Goal: Information Seeking & Learning: Understand process/instructions

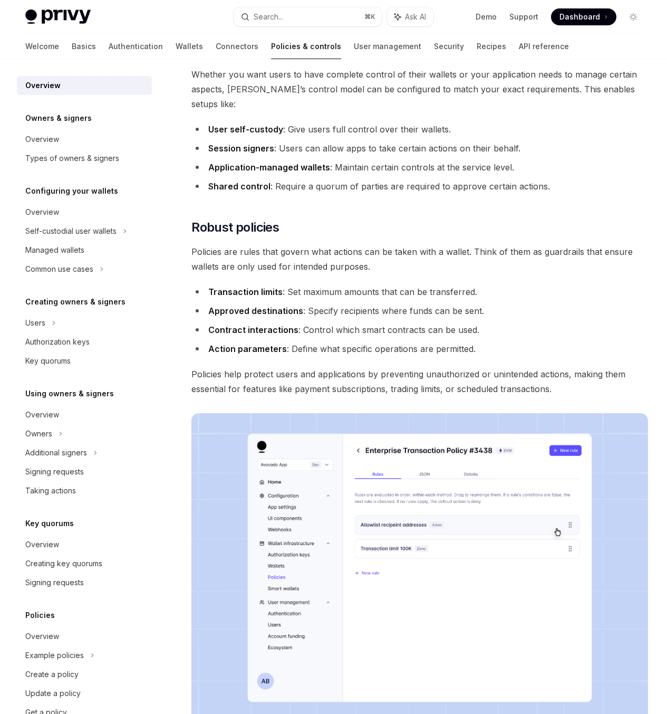
scroll to position [269, 0]
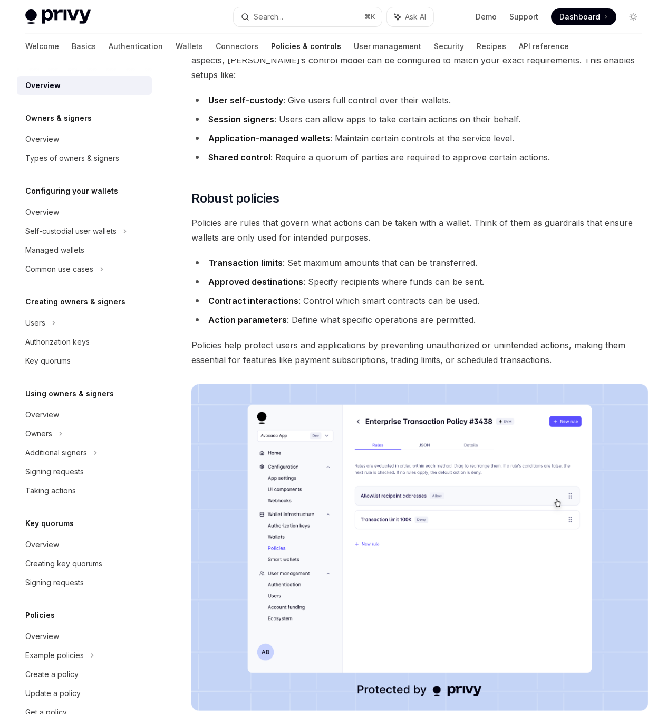
click at [0, 0] on div "On this page Security without compromise Flexible owner configurations Robust p…" at bounding box center [0, 0] width 0 height 0
click at [349, 367] on span "Policies help protect users and applications by preventing unauthorized or unin…" at bounding box center [419, 353] width 457 height 30
click at [485, 554] on div "On this page Security without compromise Flexible owner configurations Robust p…" at bounding box center [333, 442] width 633 height 1305
click at [243, 367] on span "Policies help protect users and applications by preventing unauthorized or unin…" at bounding box center [419, 353] width 457 height 30
drag, startPoint x: 464, startPoint y: 556, endPoint x: 347, endPoint y: 554, distance: 116.6
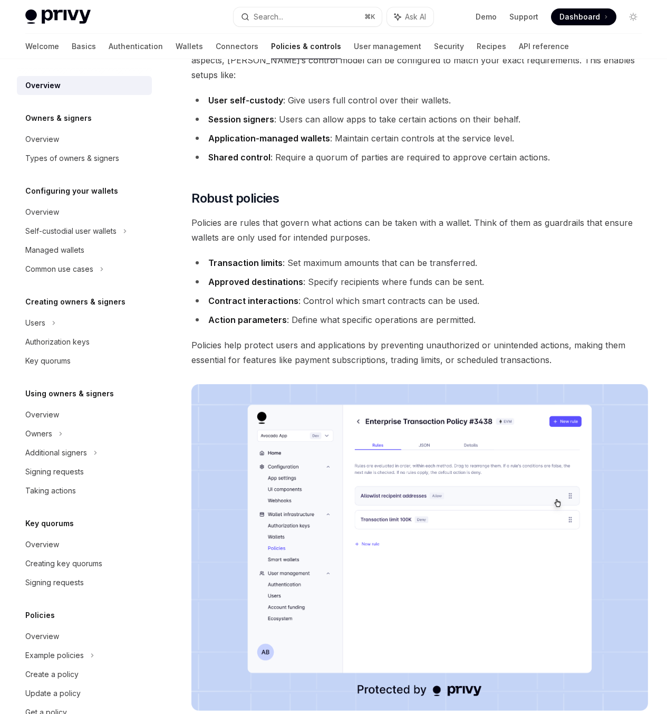
click at [461, 556] on div "Policies & controls OpenAI Open in ChatGPT OpenAI Open in ChatGPT Privy’s walle…" at bounding box center [321, 453] width 659 height 1284
click at [257, 367] on span "Policies help protect users and applications by preventing unauthorized or unin…" at bounding box center [419, 353] width 457 height 30
click at [444, 367] on span "Policies help protect users and applications by preventing unauthorized or unin…" at bounding box center [419, 353] width 457 height 30
click at [254, 367] on span "Policies help protect users and applications by preventing unauthorized or unin…" at bounding box center [419, 353] width 457 height 30
drag, startPoint x: 495, startPoint y: 535, endPoint x: 396, endPoint y: 531, distance: 99.8
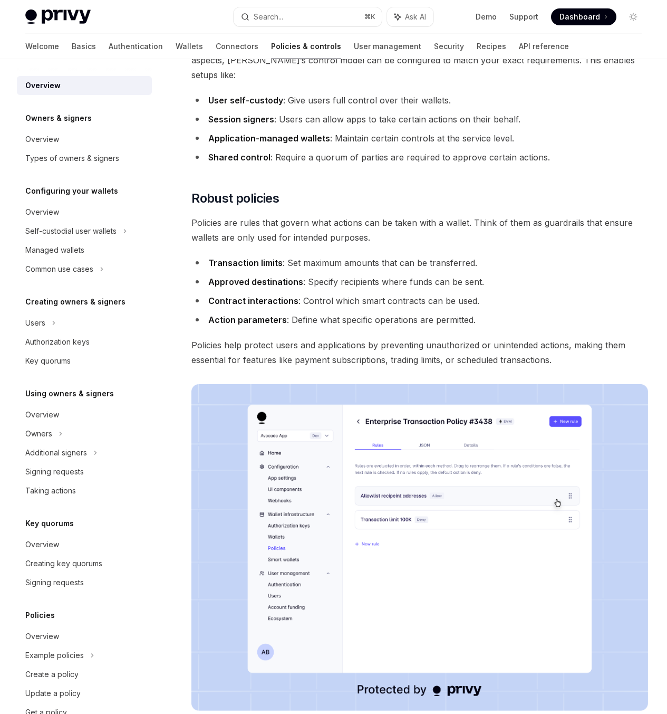
click at [0, 0] on div "On this page Security without compromise Flexible owner configurations Robust p…" at bounding box center [0, 0] width 0 height 0
click at [368, 367] on span "Policies help protect users and applications by preventing unauthorized or unin…" at bounding box center [419, 353] width 457 height 30
click at [0, 0] on div "On this page Security without compromise Flexible owner configurations Robust p…" at bounding box center [0, 0] width 0 height 0
drag, startPoint x: 256, startPoint y: 536, endPoint x: 304, endPoint y: 534, distance: 47.5
click at [267, 367] on span "Policies help protect users and applications by preventing unauthorized or unin…" at bounding box center [419, 353] width 457 height 30
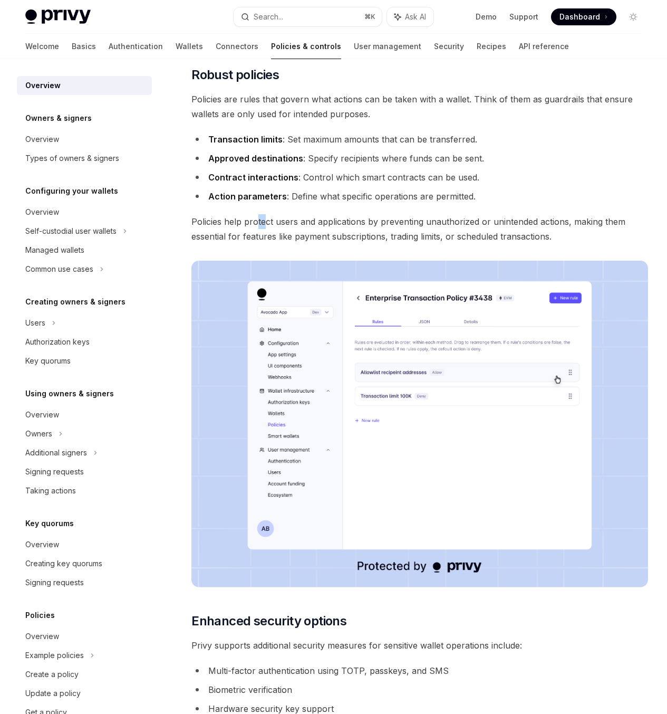
scroll to position [613, 0]
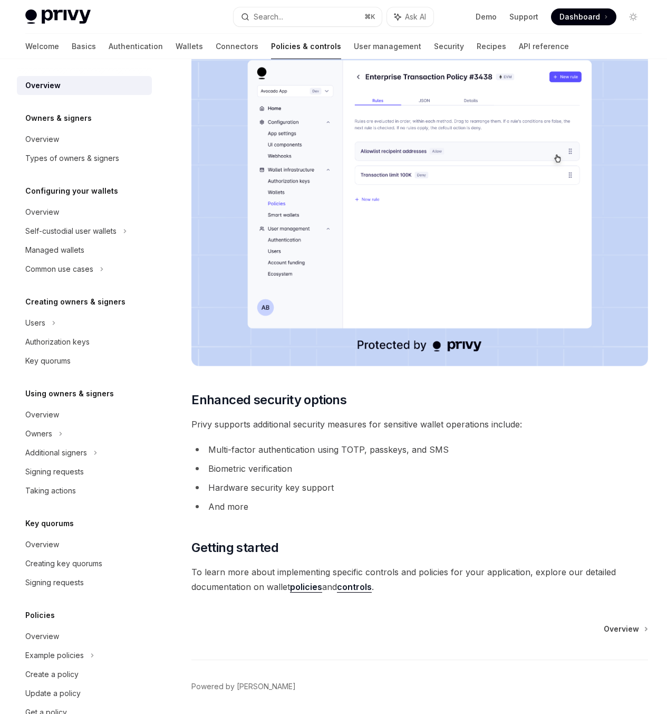
click at [0, 0] on div "On this page Security without compromise Flexible owner configurations Robust p…" at bounding box center [0, 0] width 0 height 0
click at [334, 431] on span "Privy supports additional security measures for sensitive wallet operations inc…" at bounding box center [419, 424] width 457 height 15
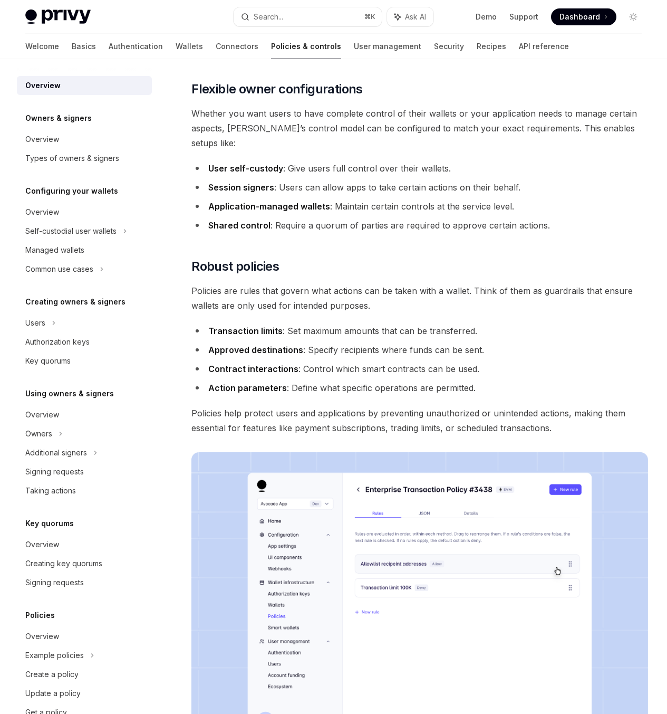
scroll to position [146, 0]
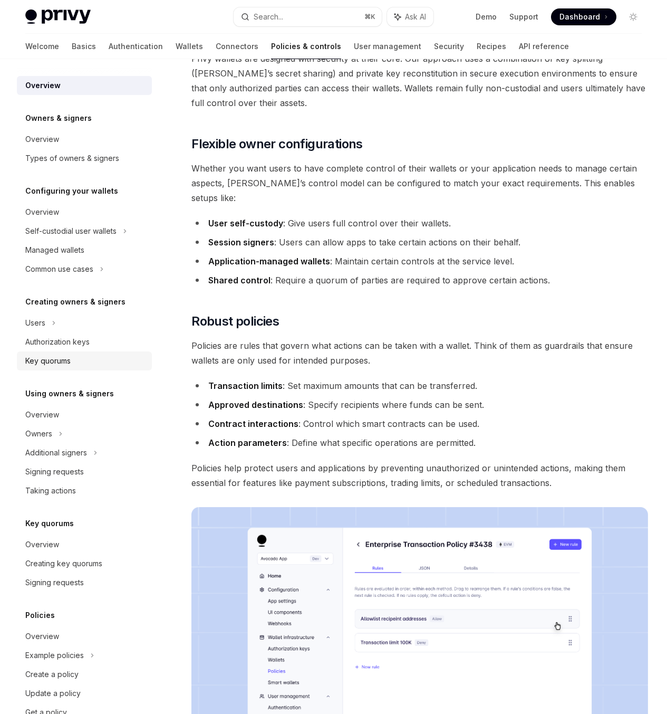
click at [60, 356] on div "Key quorums" at bounding box center [47, 360] width 45 height 13
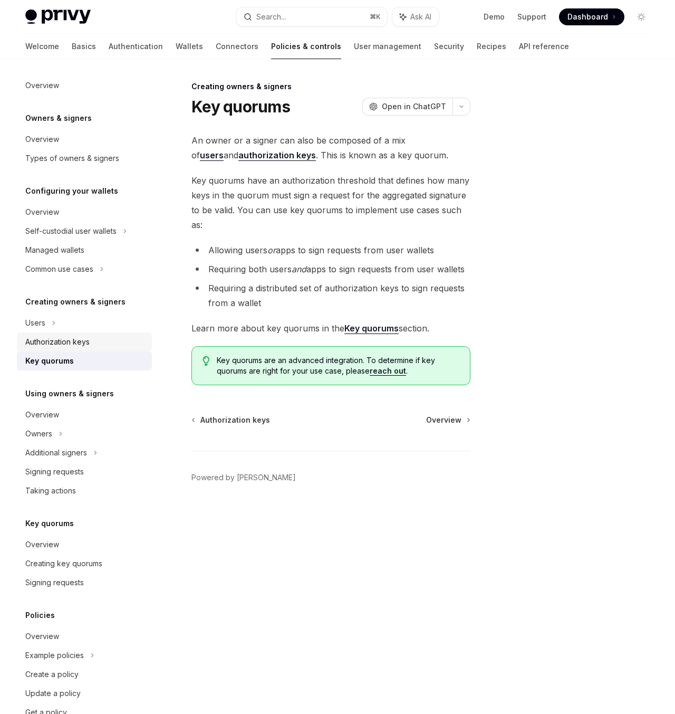
click at [81, 343] on div "Authorization keys" at bounding box center [57, 341] width 64 height 13
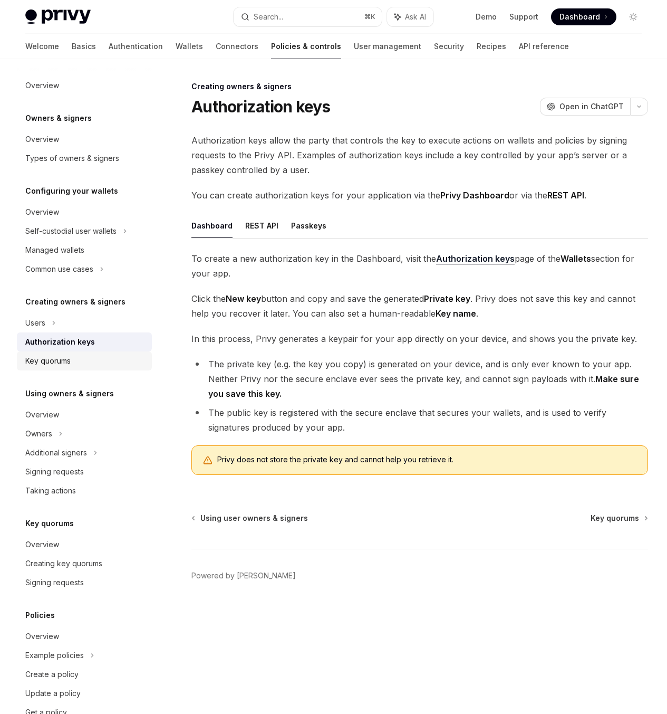
click at [68, 354] on div "Key quorums" at bounding box center [47, 360] width 45 height 13
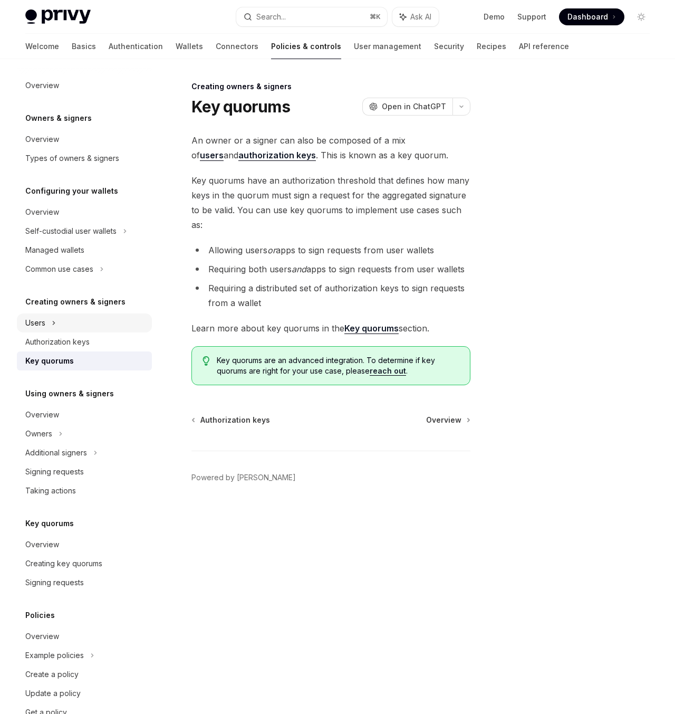
click at [63, 318] on div "Users" at bounding box center [84, 322] width 135 height 19
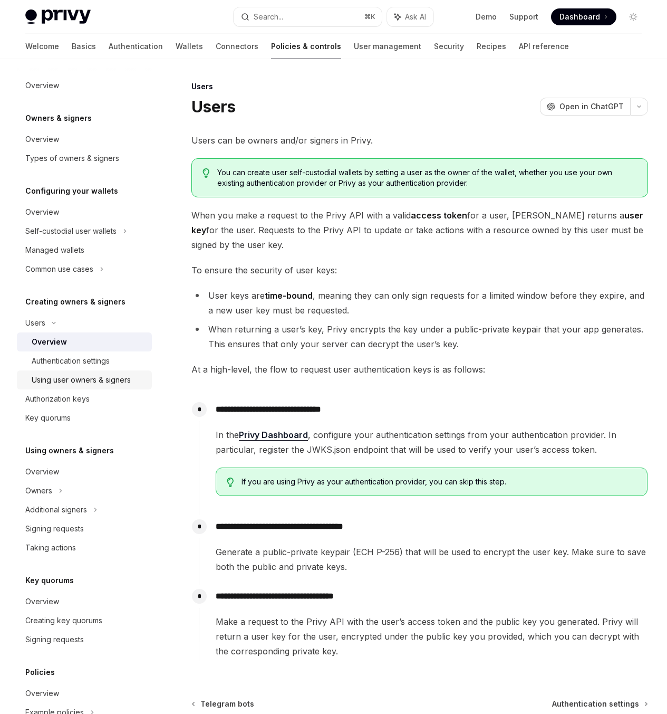
click at [95, 378] on div "Using user owners & signers" at bounding box center [81, 379] width 99 height 13
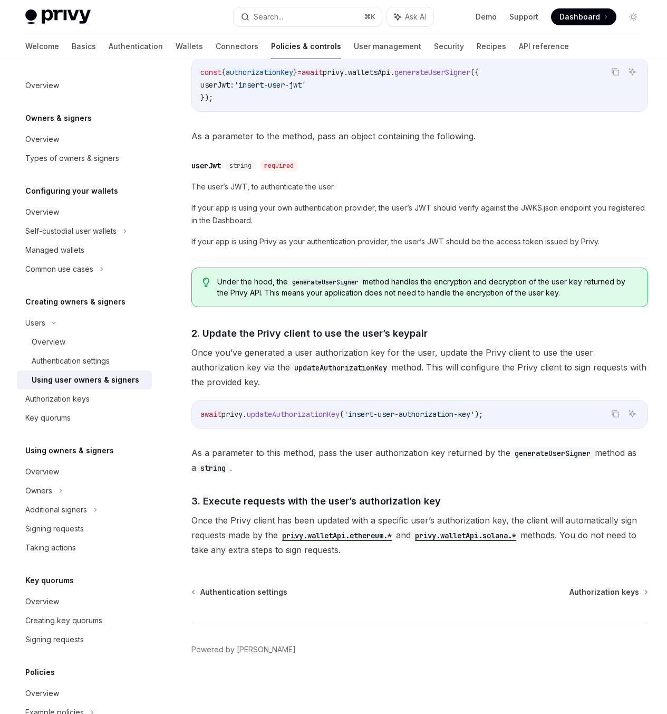
scroll to position [657, 0]
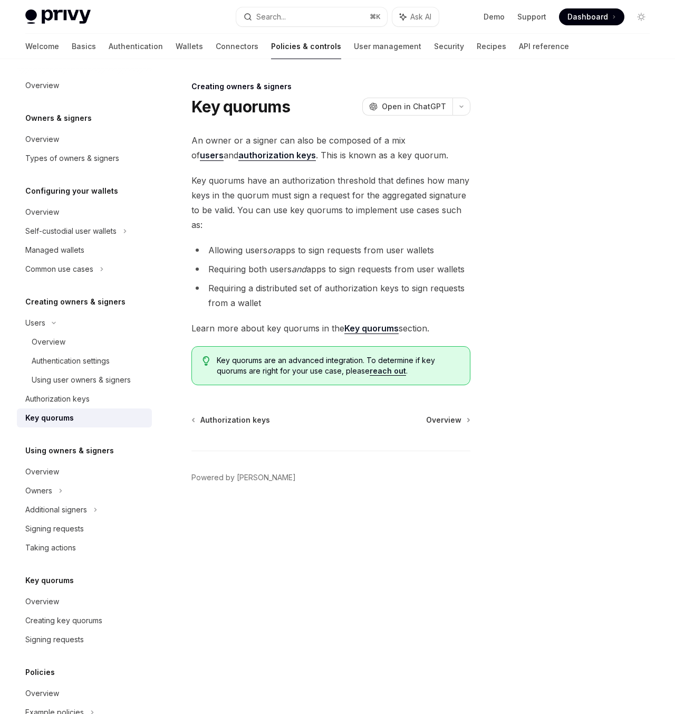
type textarea "*"
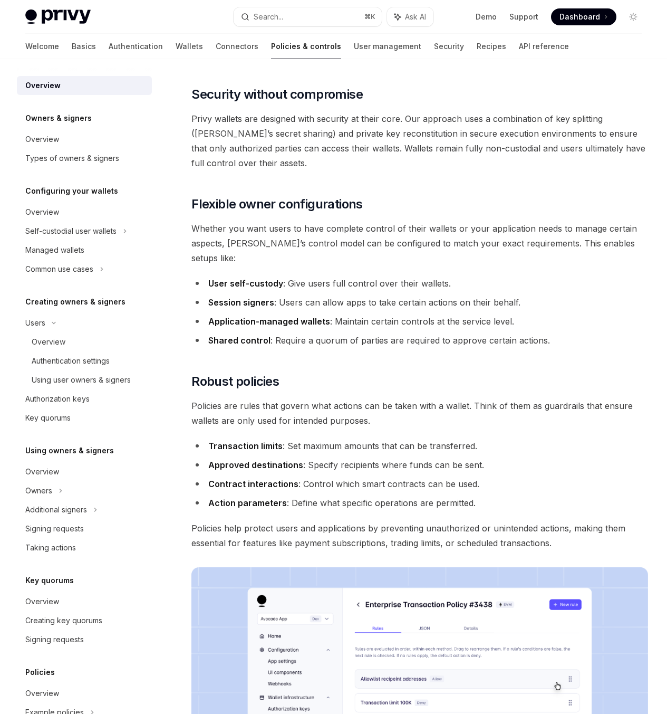
scroll to position [146, 0]
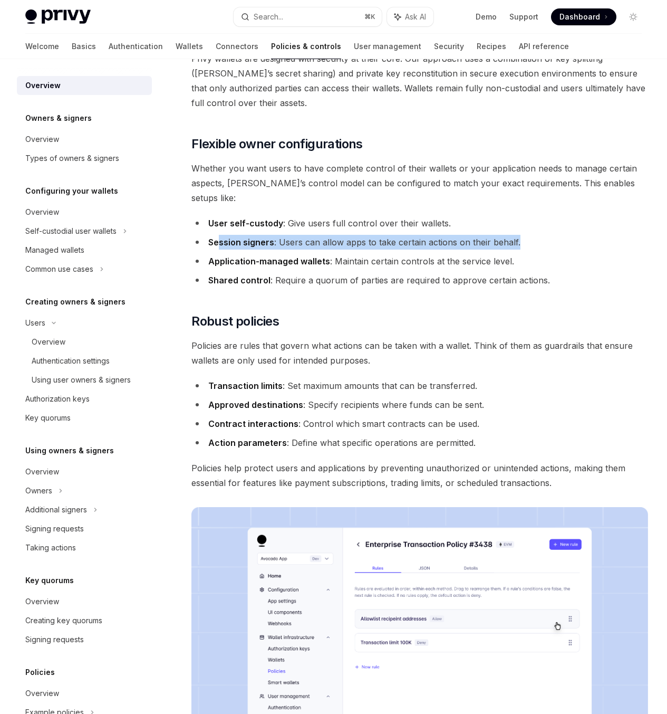
drag, startPoint x: 270, startPoint y: 330, endPoint x: 231, endPoint y: 283, distance: 61.0
click at [220, 249] on li "Session signers : Users can allow apps to take certain actions on their behalf." at bounding box center [419, 242] width 457 height 15
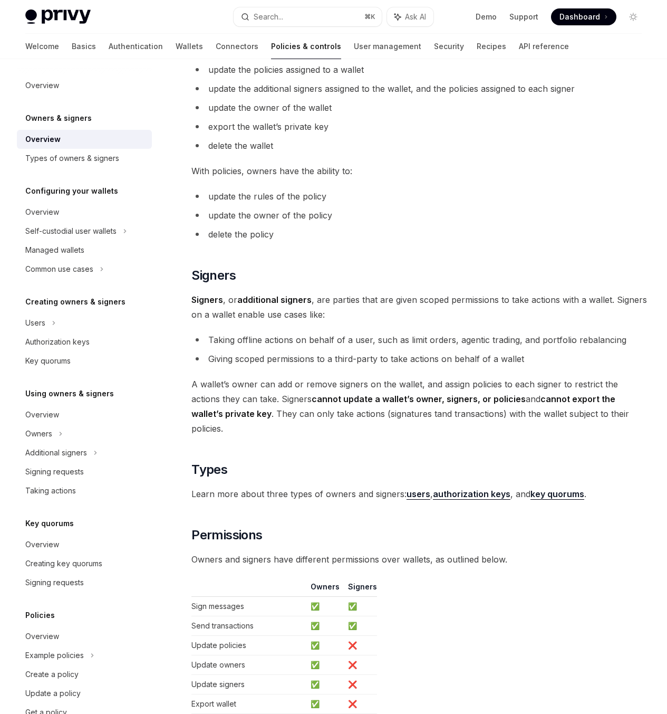
scroll to position [377, 0]
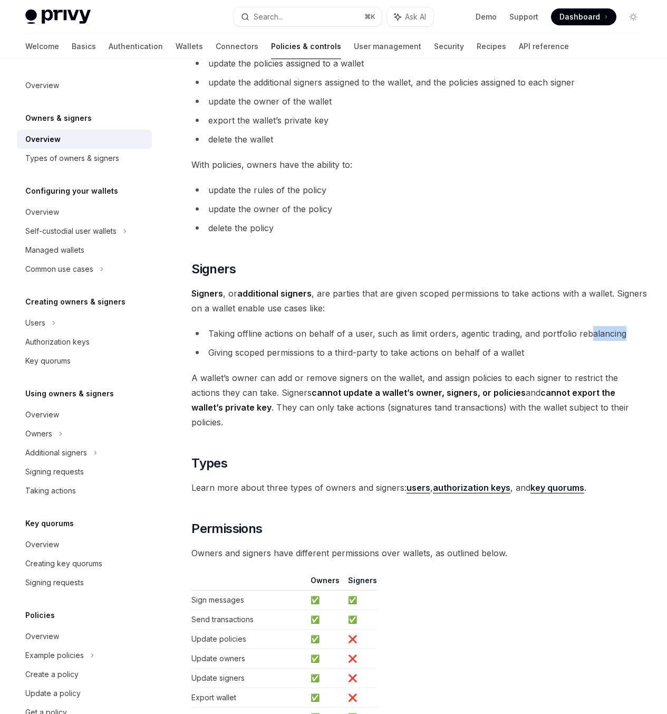
click at [338, 341] on li "Taking offline actions on behalf of a user, such as limit orders, agentic tradi…" at bounding box center [419, 333] width 457 height 15
click at [417, 341] on li "Taking offline actions on behalf of a user, such as limit orders, agentic tradi…" at bounding box center [419, 333] width 457 height 15
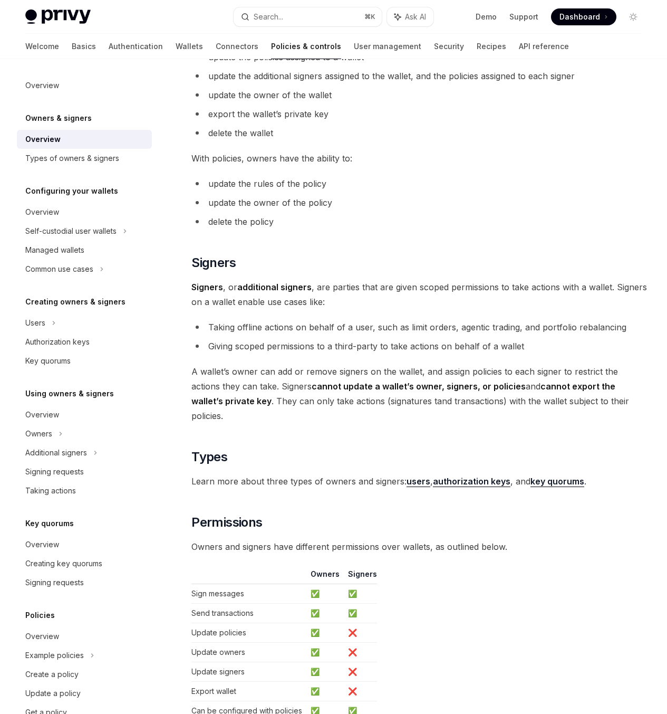
scroll to position [478, 0]
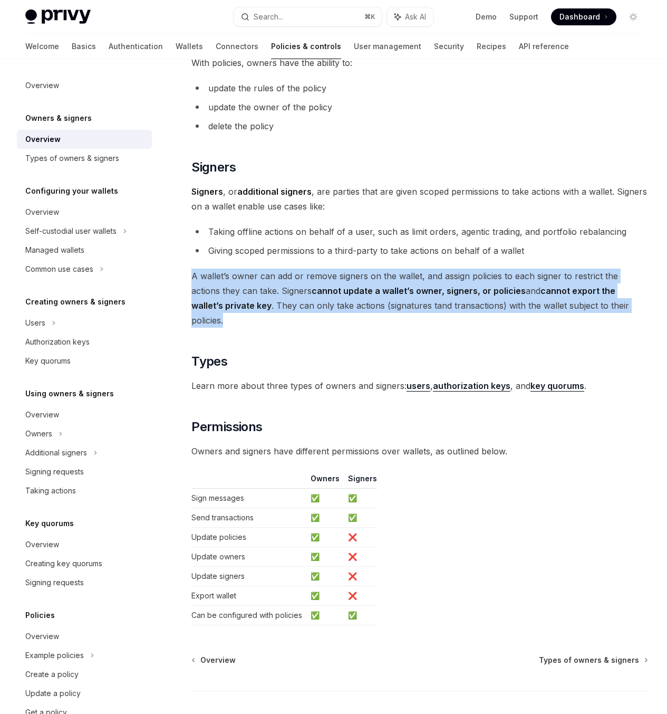
drag, startPoint x: 276, startPoint y: 505, endPoint x: 175, endPoint y: 444, distance: 118.7
click at [175, 444] on div "Owners & signers Overview OpenAI Open in ChatGPT OpenAI Open in ChatGPT Privy r…" at bounding box center [321, 192] width 659 height 1180
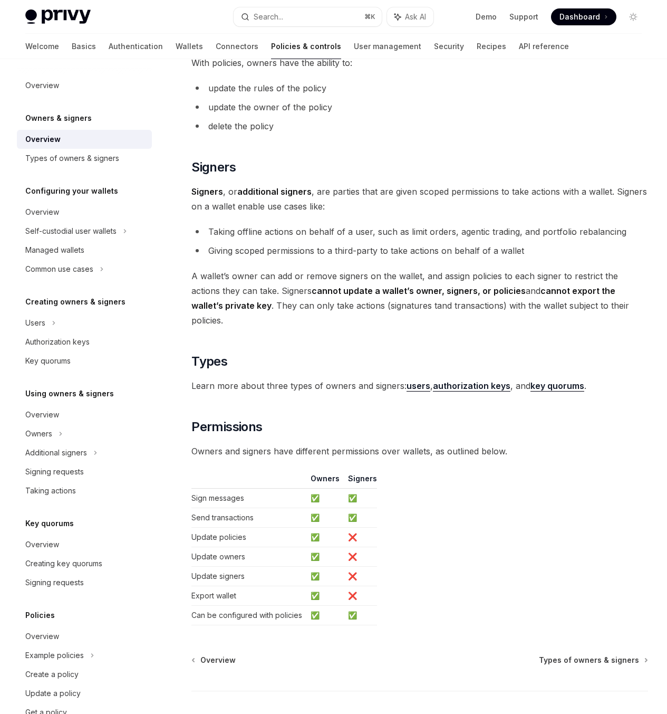
click at [428, 525] on div "Privy resources, such as wallets and policies, are controlled or managed by a u…" at bounding box center [419, 140] width 457 height 970
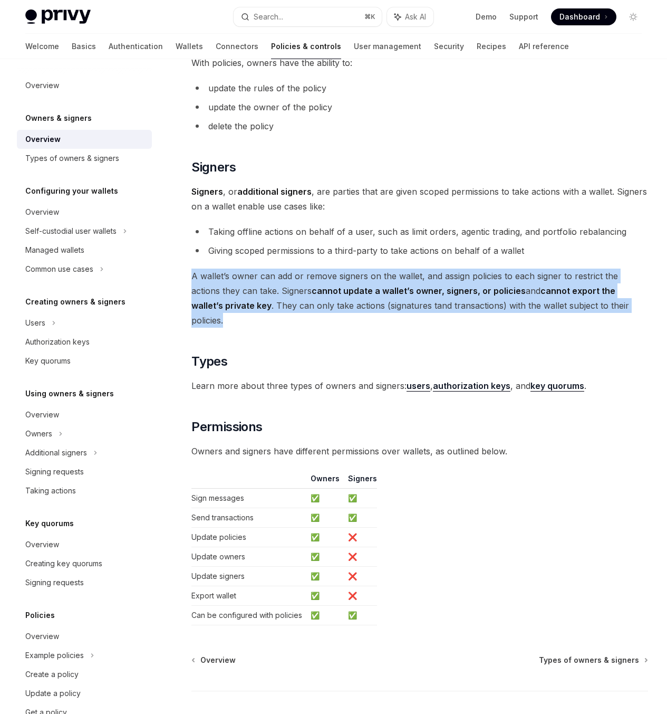
drag, startPoint x: 324, startPoint y: 507, endPoint x: 264, endPoint y: 470, distance: 70.1
click at [175, 440] on div "Owners & signers Overview OpenAI Open in ChatGPT OpenAI Open in ChatGPT Privy r…" at bounding box center [321, 192] width 659 height 1180
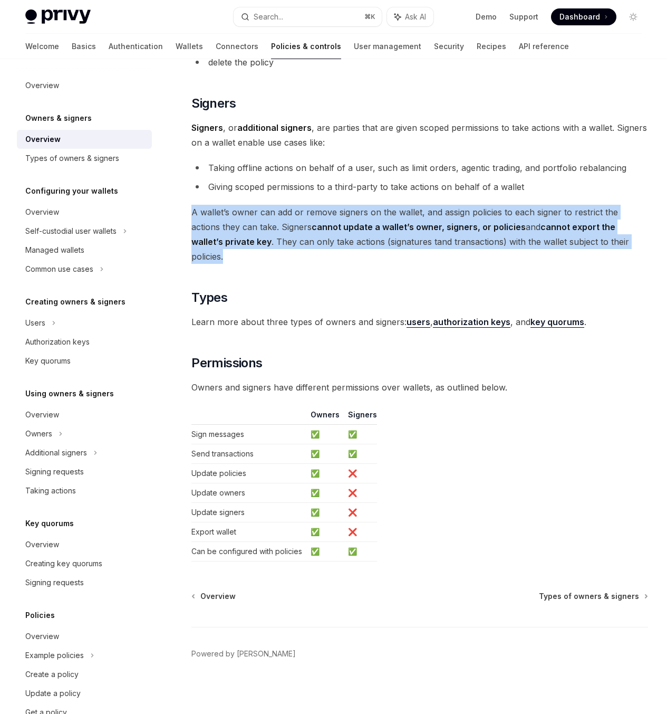
scroll to position [687, 0]
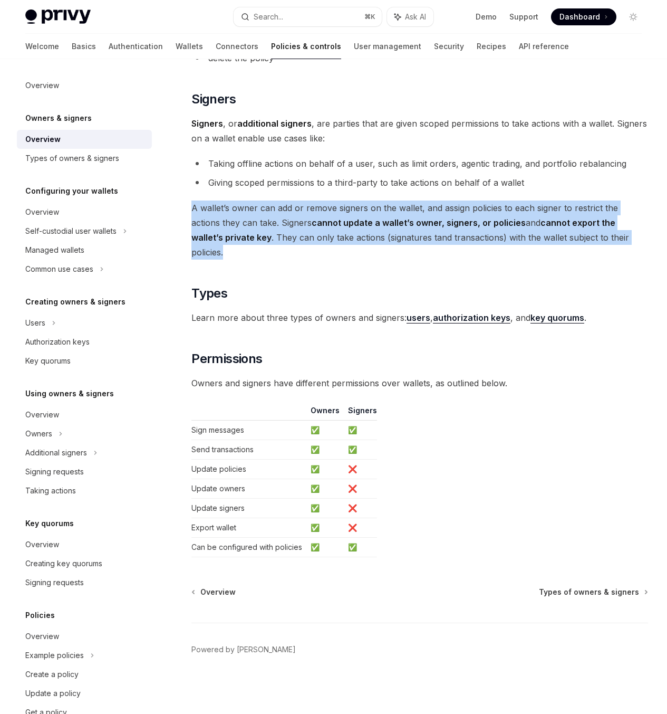
drag, startPoint x: 326, startPoint y: 372, endPoint x: 403, endPoint y: 369, distance: 77.1
click at [404, 325] on span "Learn more about three types of owners and signers: users , authorization keys …" at bounding box center [419, 317] width 457 height 15
click at [355, 325] on span "Learn more about three types of owners and signers: users , authorization keys …" at bounding box center [419, 317] width 457 height 15
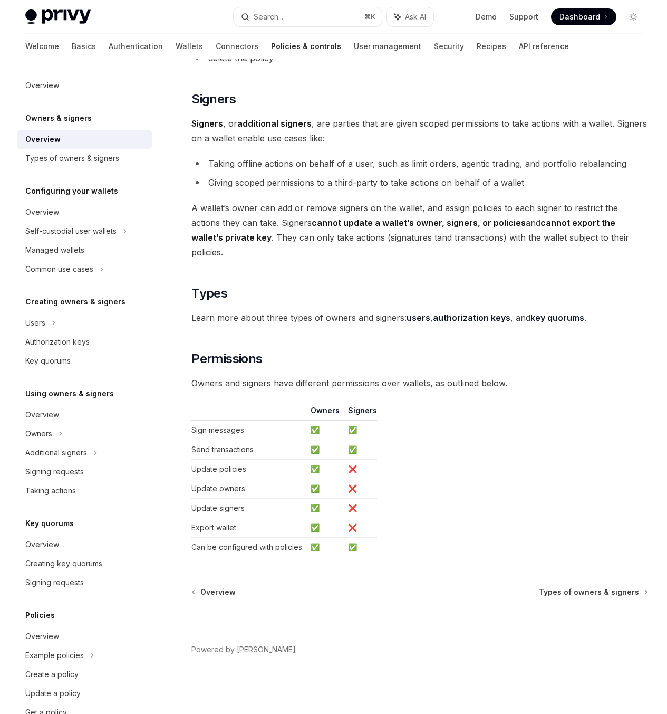
scroll to position [571, 0]
click at [336, 259] on span "A wallet’s owner can add or remove signers on the wallet, and assign policies t…" at bounding box center [419, 229] width 457 height 59
click at [310, 259] on span "A wallet’s owner can add or remove signers on the wallet, and assign policies t…" at bounding box center [419, 229] width 457 height 59
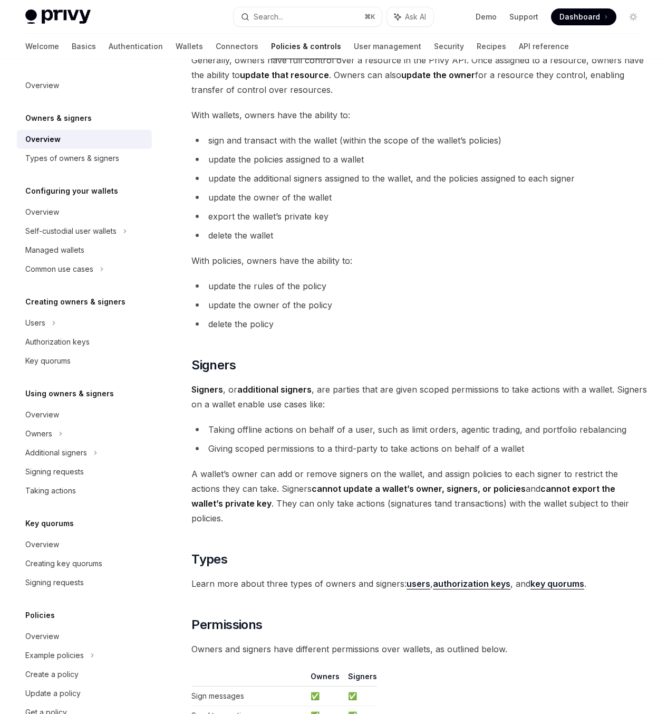
scroll to position [202, 0]
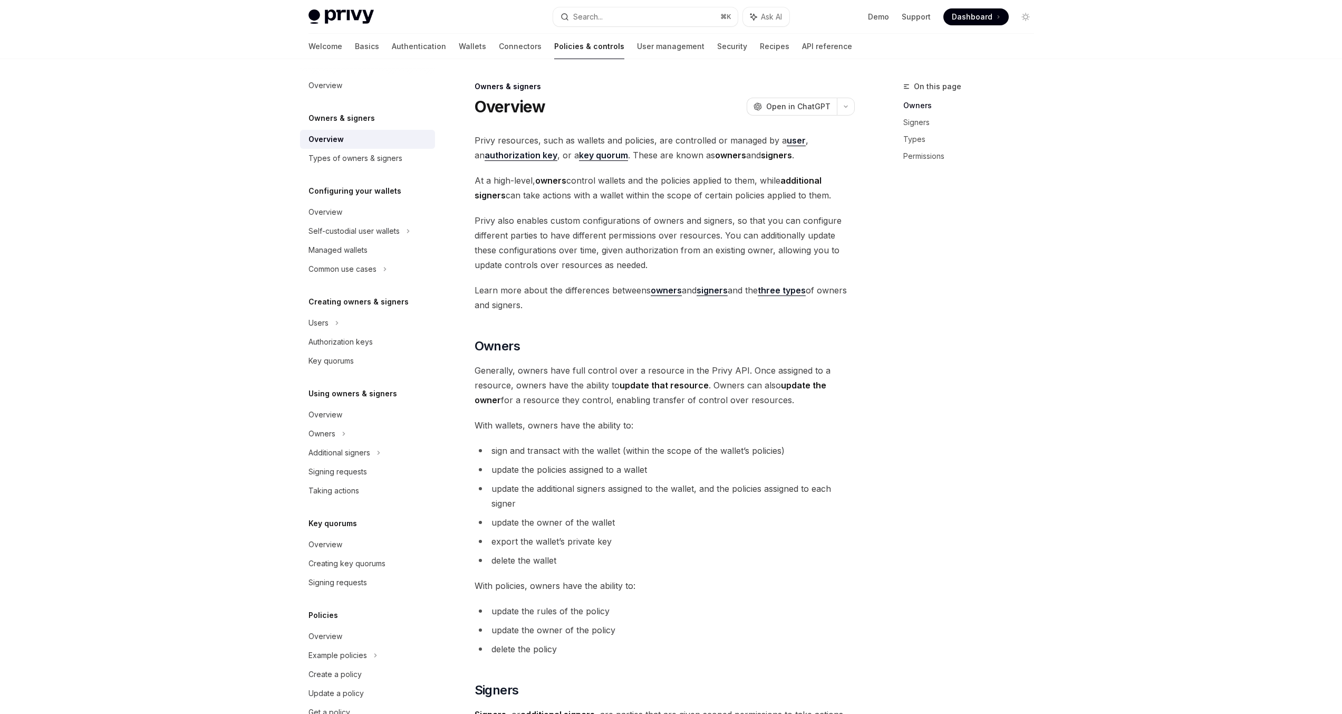
scroll to position [202, 0]
